Goal: Navigation & Orientation: Go to known website

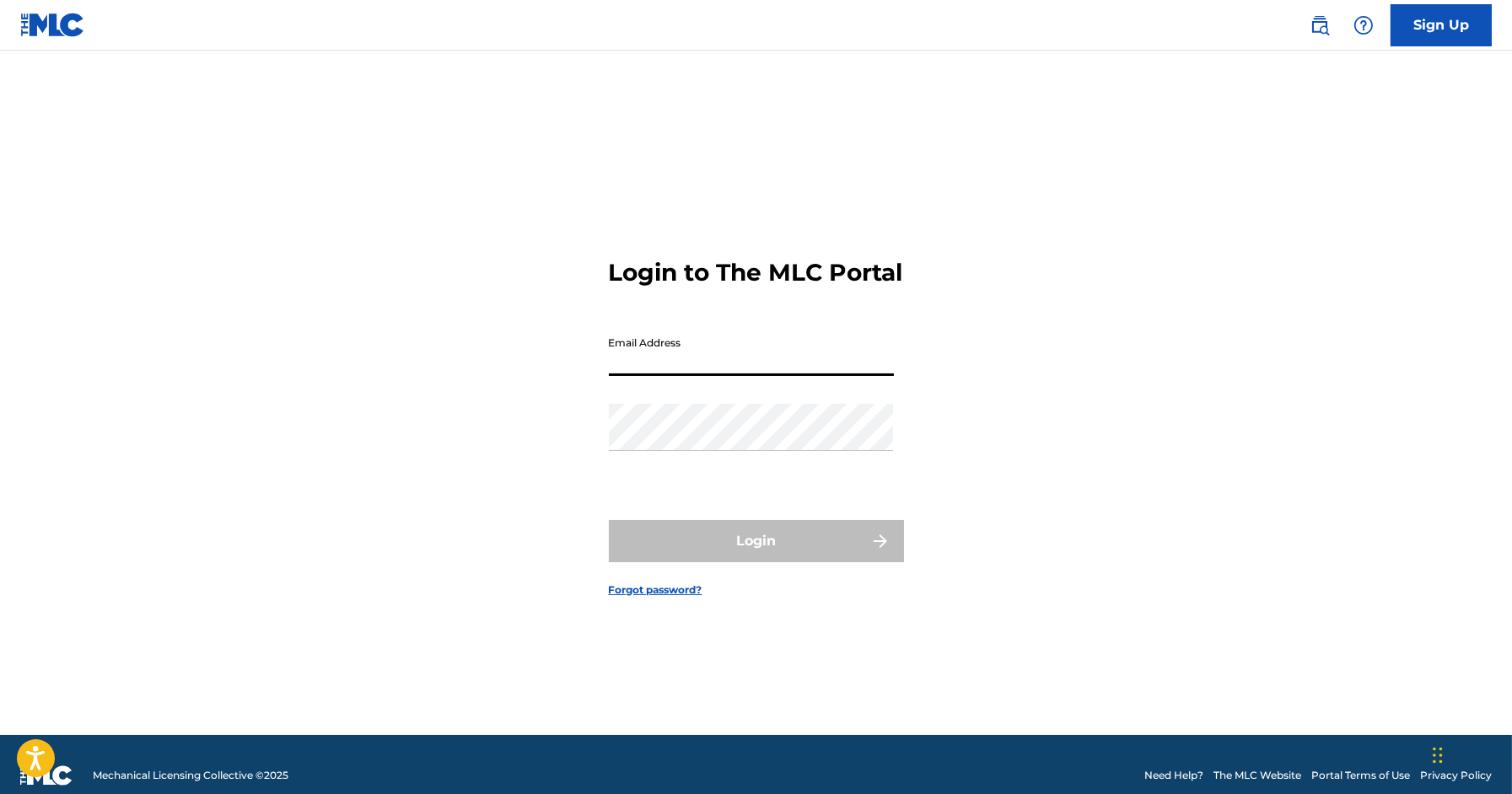
click at [739, 360] on input "Email Address" at bounding box center [751, 352] width 285 height 48
type input "[PERSON_NAME][EMAIL_ADDRESS][DOMAIN_NAME]"
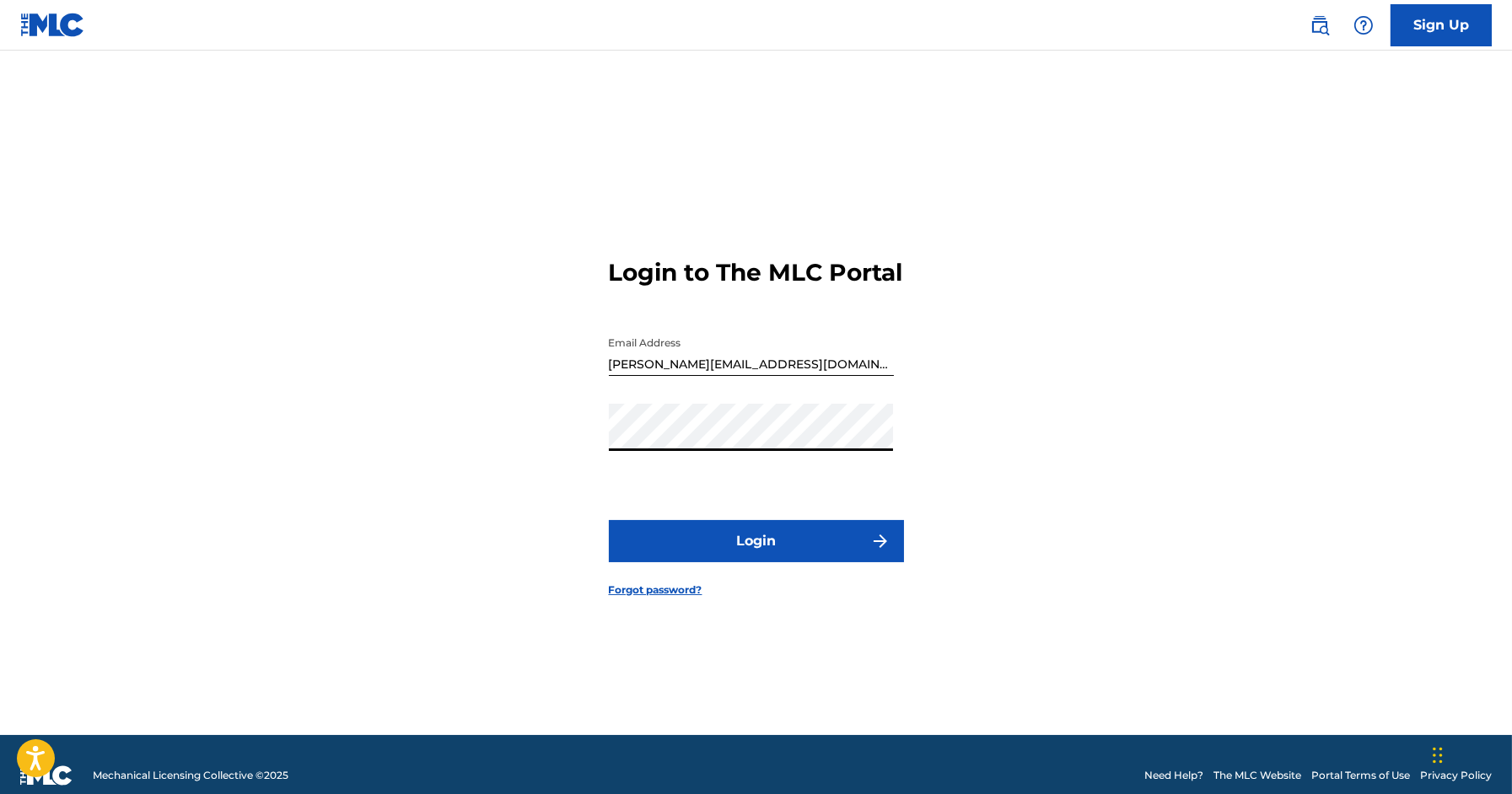
click at [769, 549] on button "Login" at bounding box center [756, 541] width 295 height 42
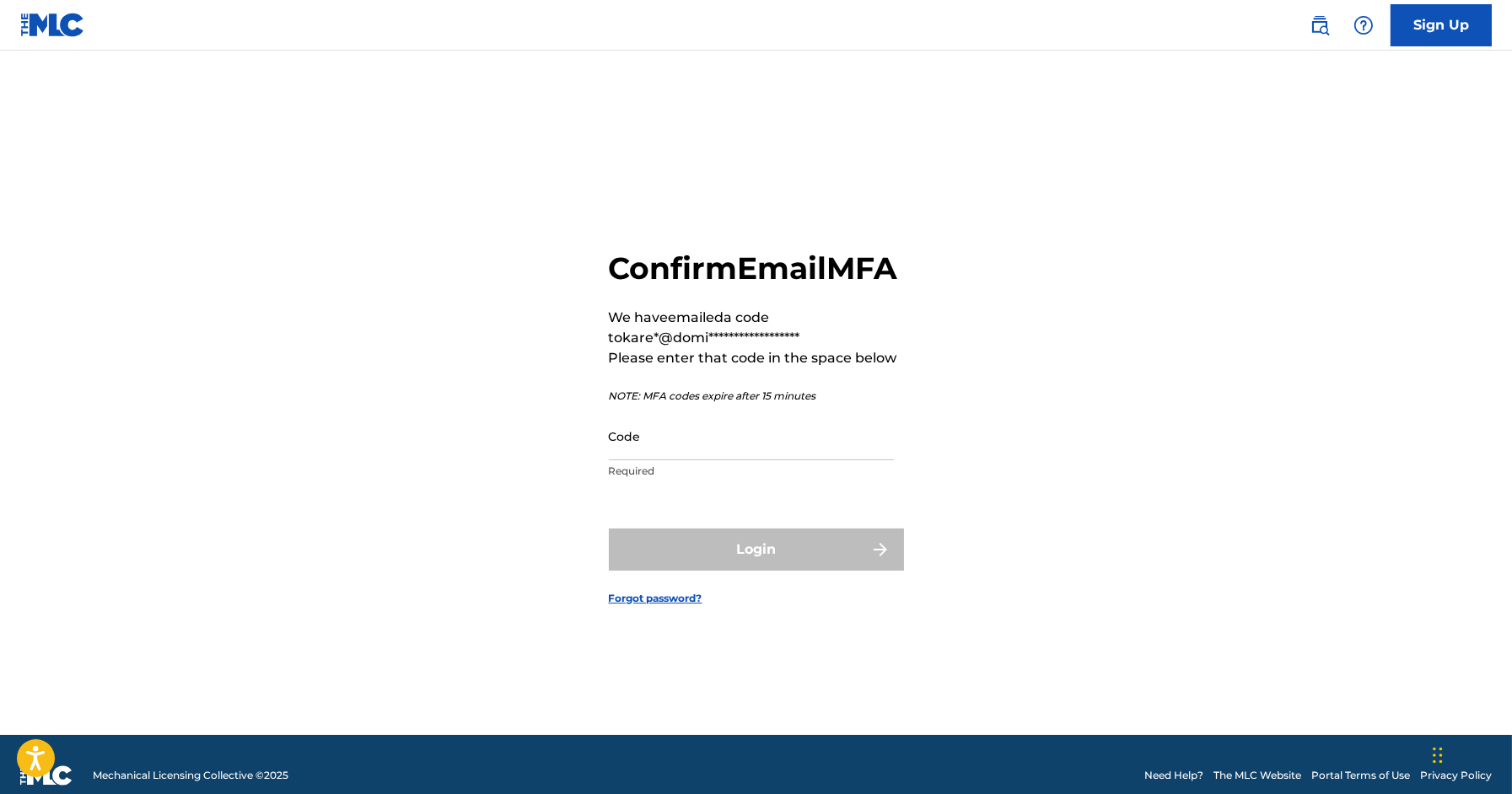
click at [753, 459] on input "Code" at bounding box center [751, 436] width 285 height 48
paste input "318347"
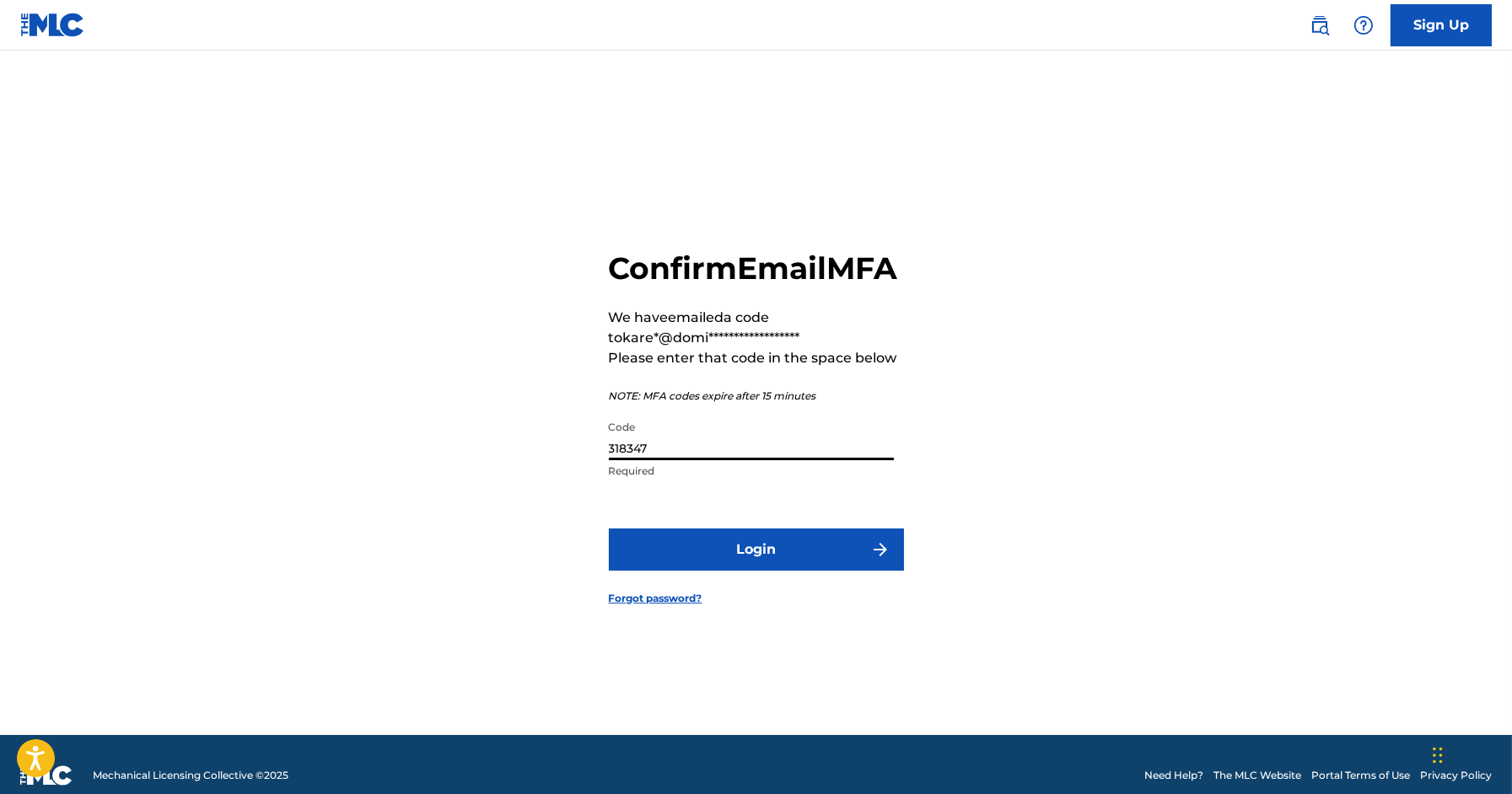
type input "318347"
click at [609, 529] on button "Login" at bounding box center [756, 550] width 295 height 42
